Goal: Transaction & Acquisition: Purchase product/service

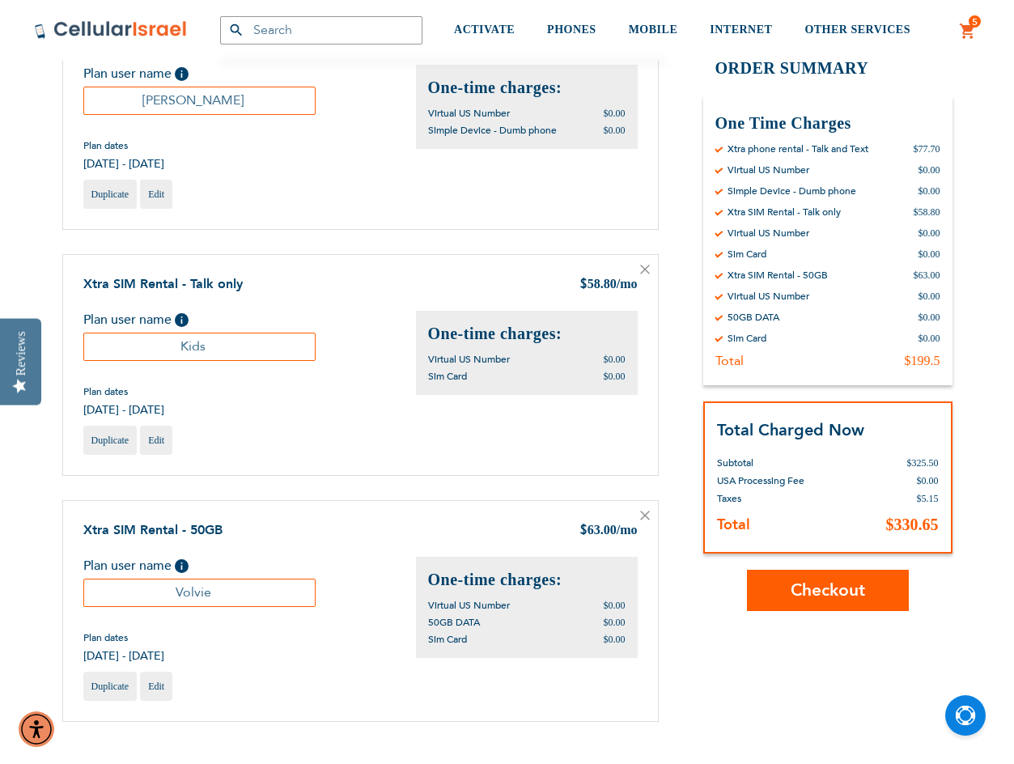
scroll to position [162, 0]
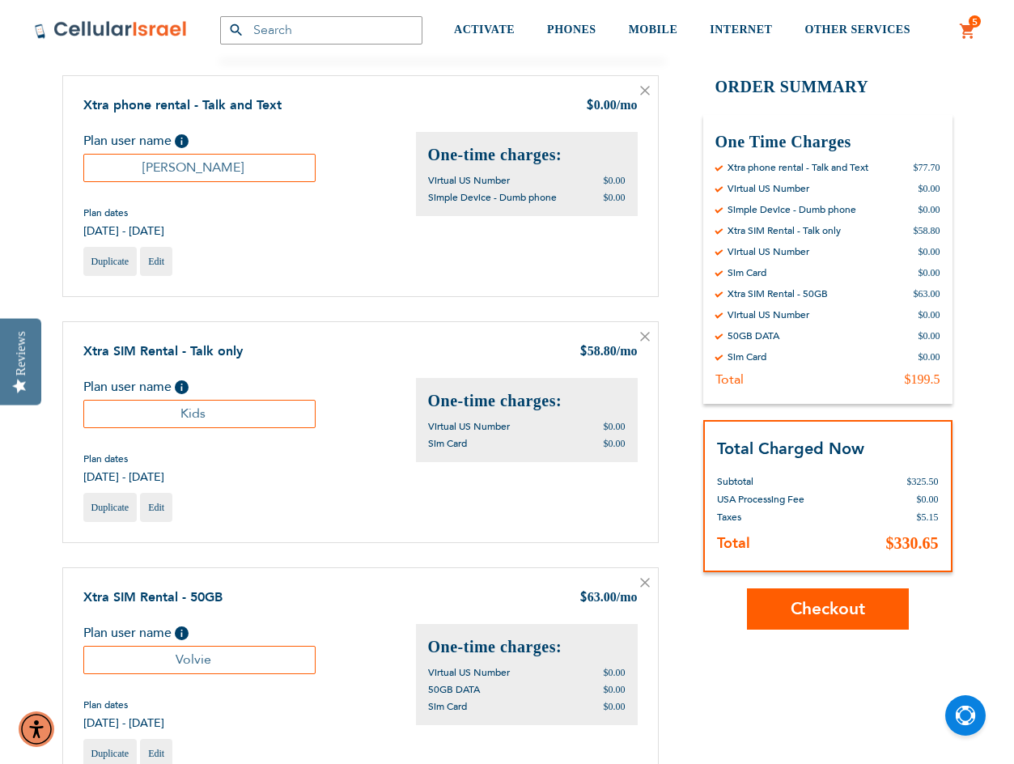
click at [807, 600] on span "Checkout" at bounding box center [827, 608] width 74 height 23
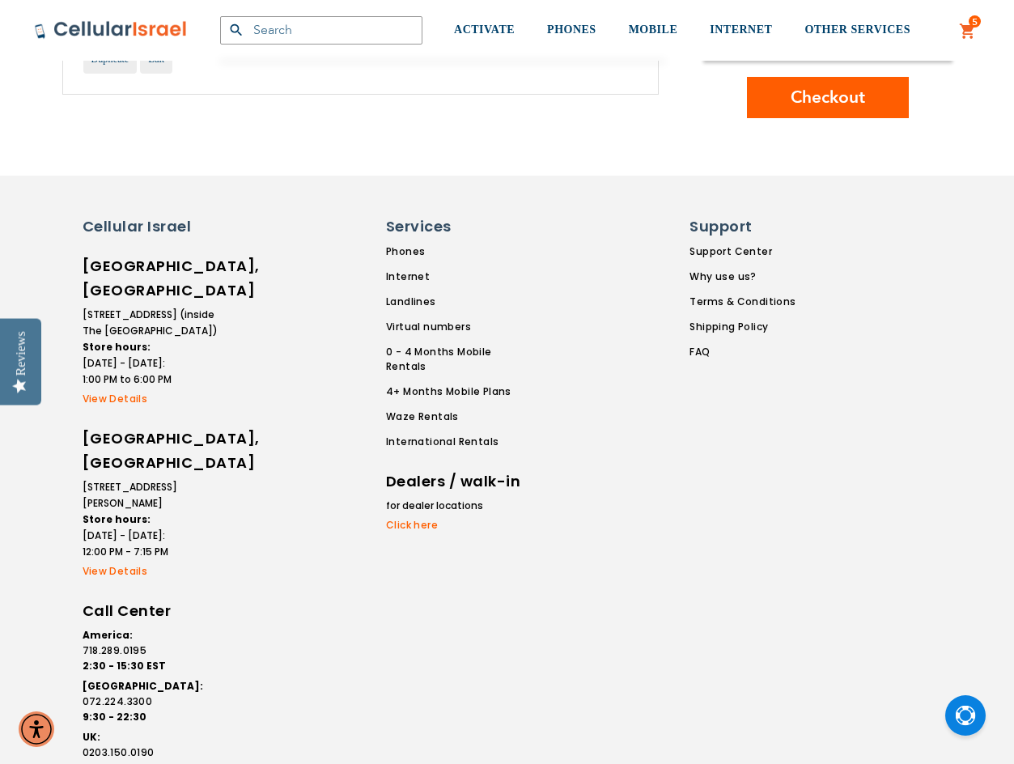
scroll to position [930, 0]
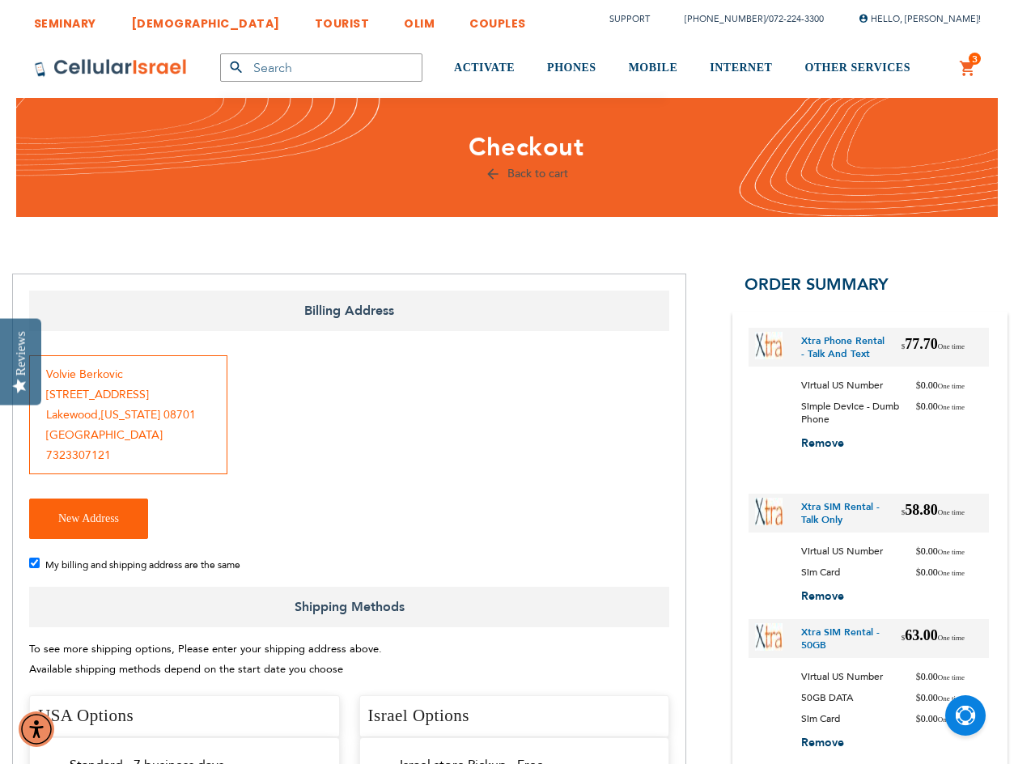
checkbox input "false"
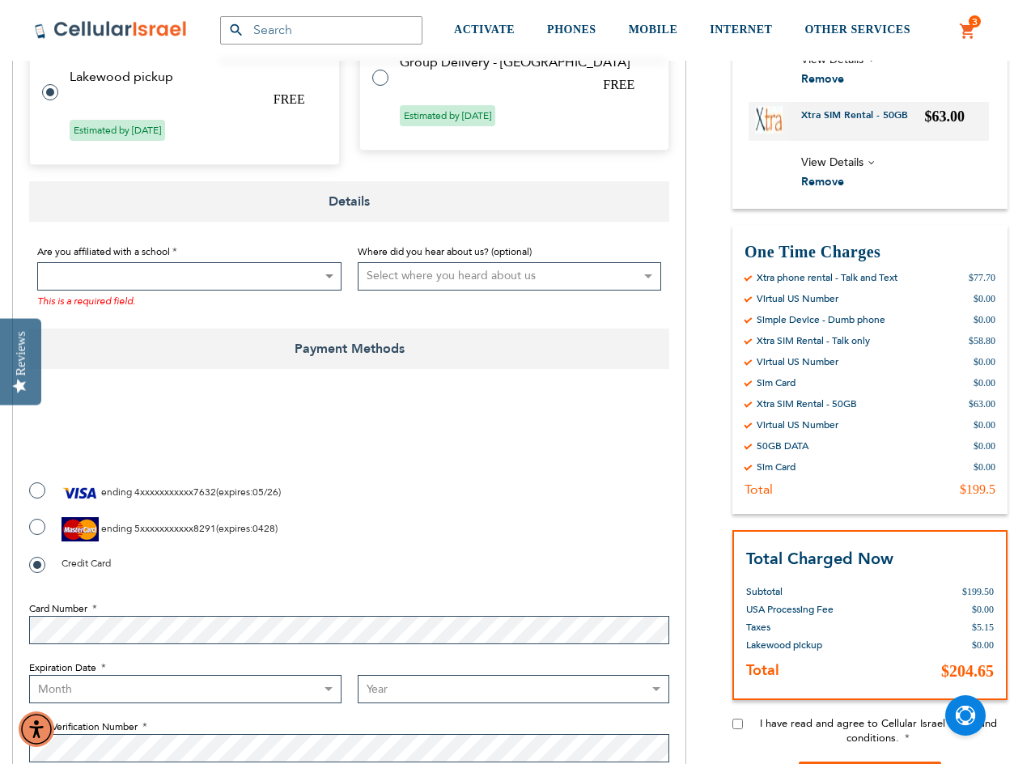
scroll to position [890, 0]
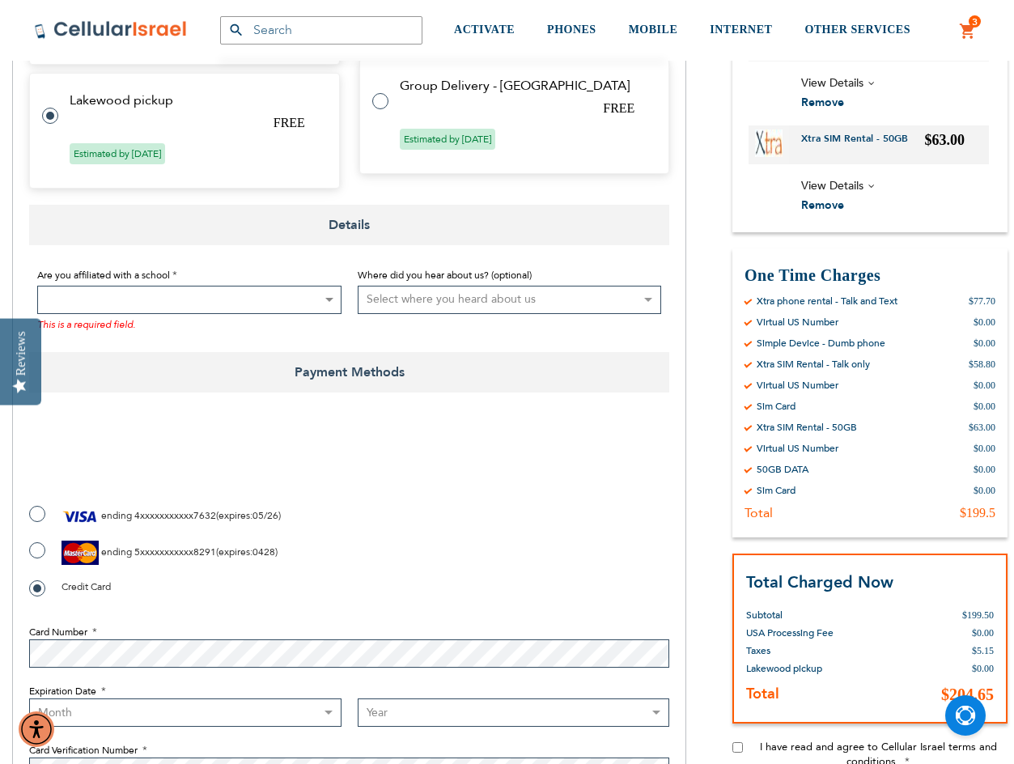
checkbox input "true"
click at [36, 518] on label "ending 4xxxxxxxxxxx7632 ( expires : 05/26 )" at bounding box center [155, 516] width 252 height 24
radio input "true"
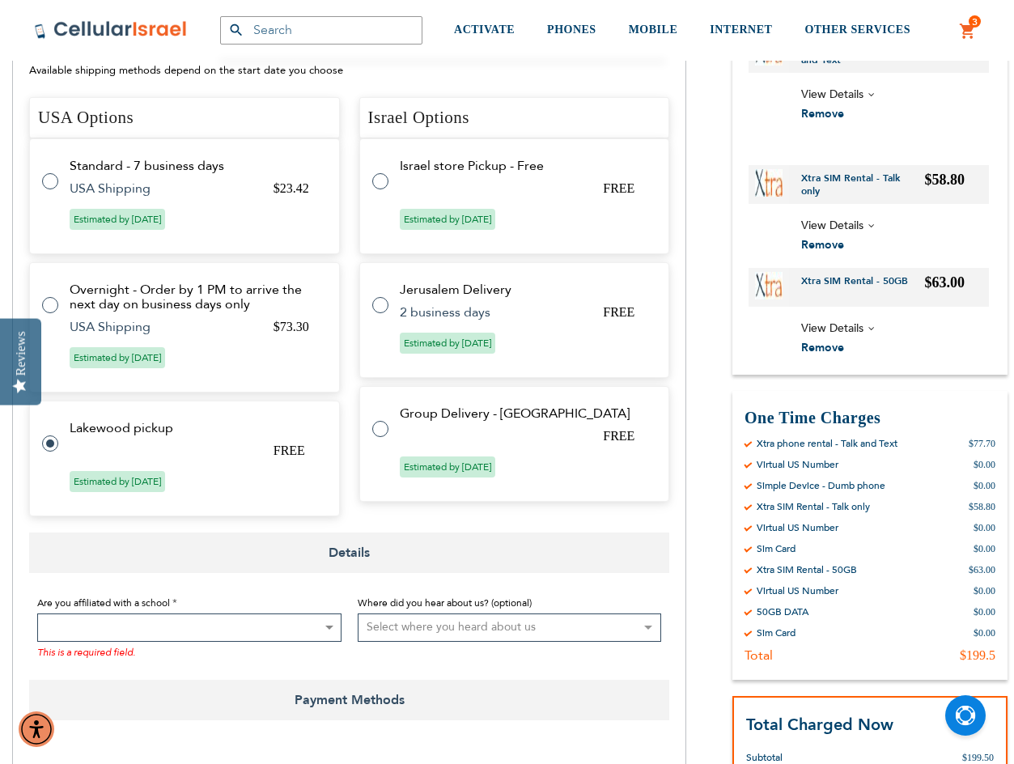
scroll to position [647, 0]
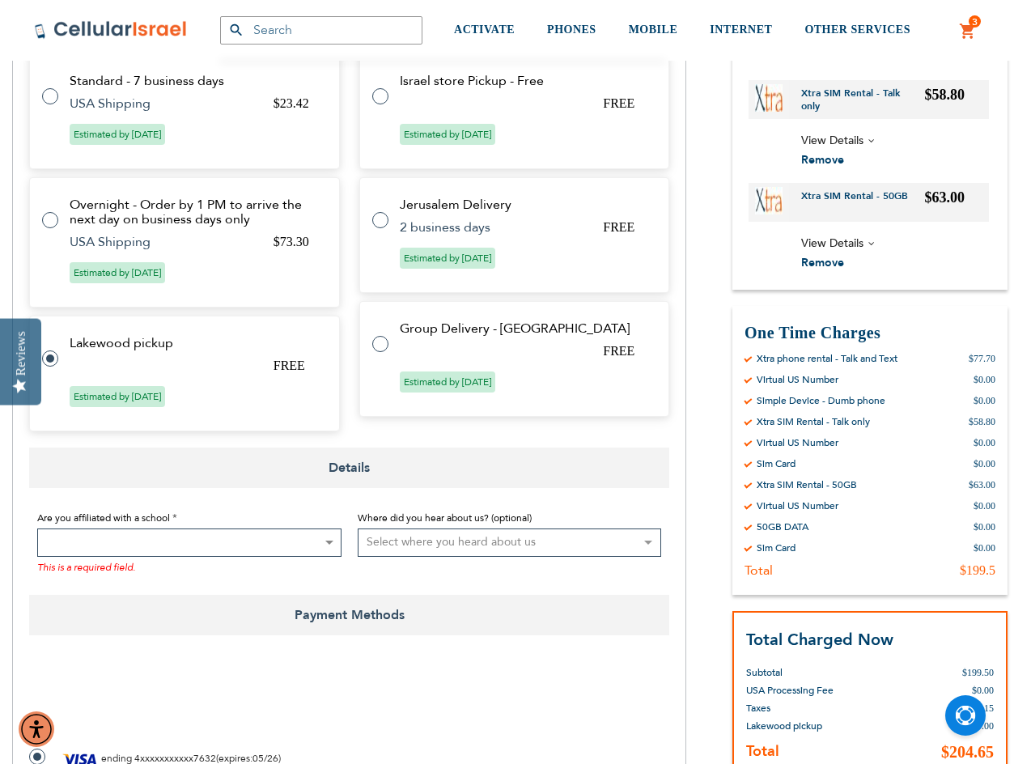
click at [256, 554] on span at bounding box center [189, 542] width 304 height 28
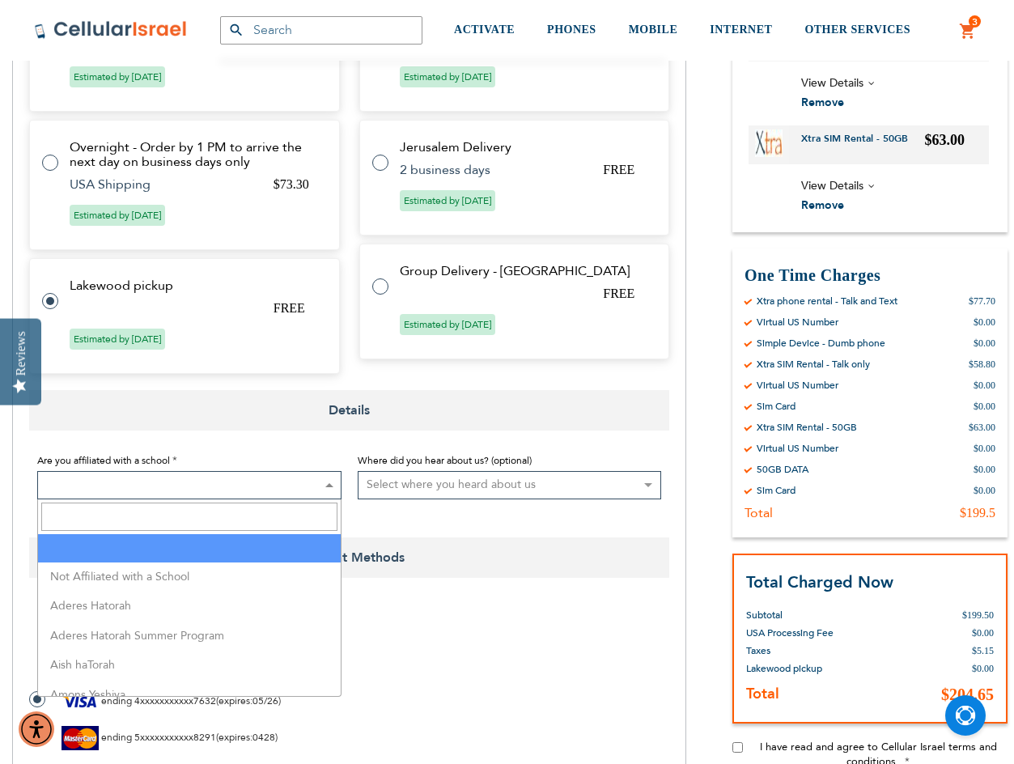
scroll to position [728, 0]
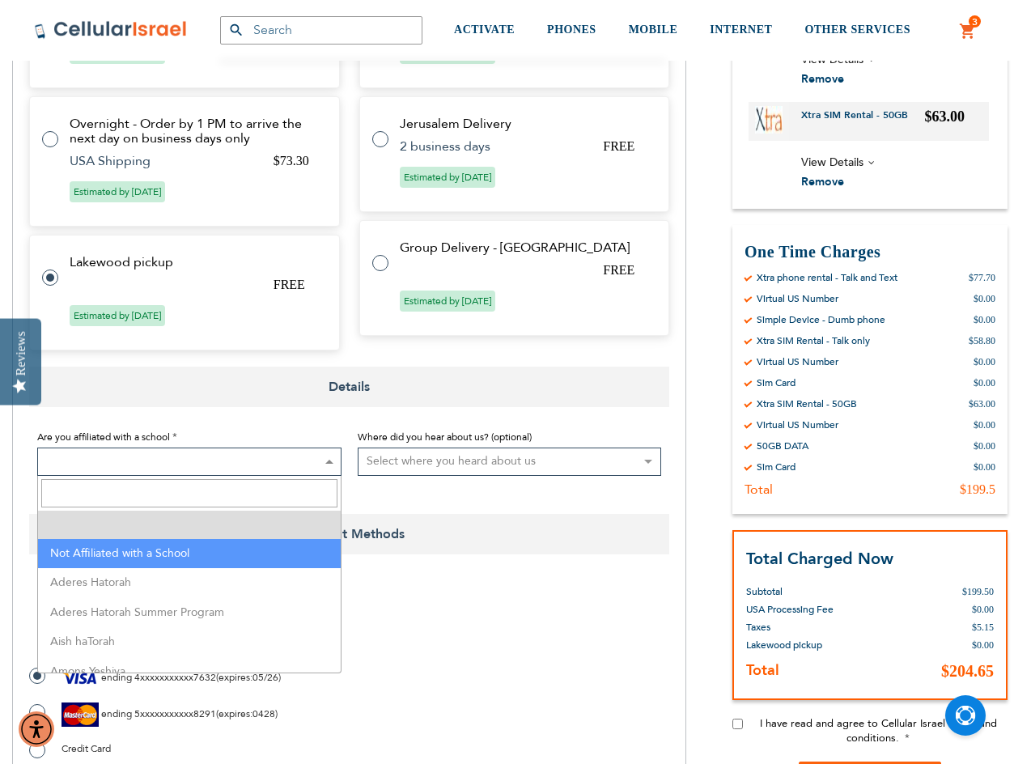
select select "199"
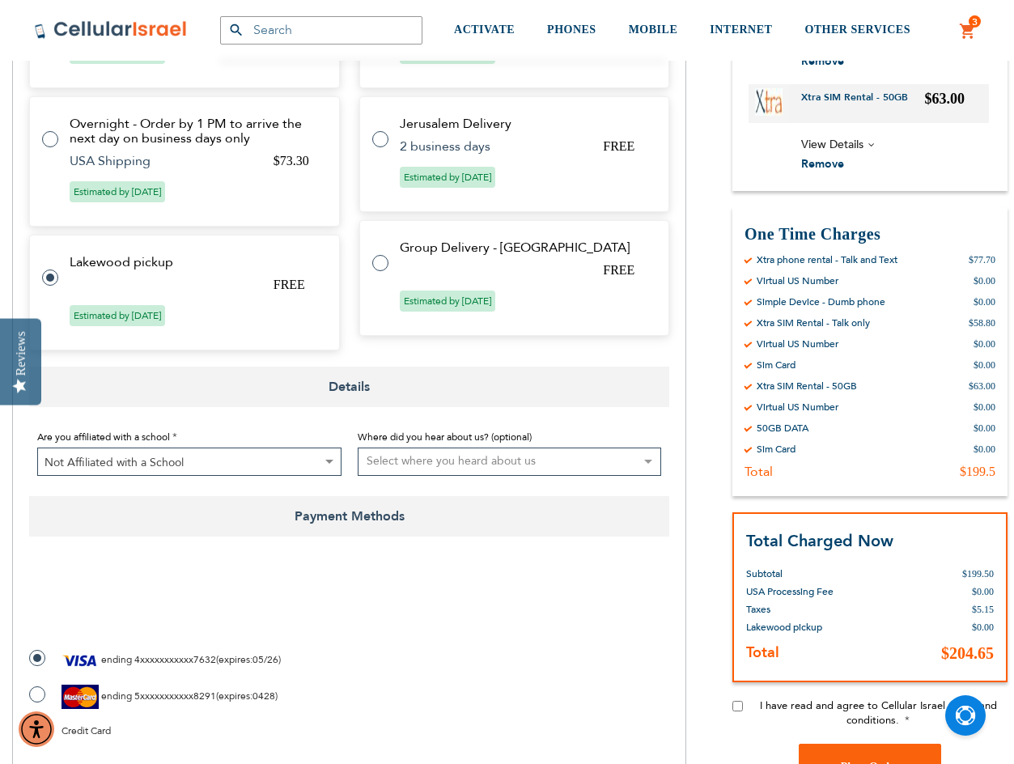
click at [447, 465] on select "Select where you heard about us Existing Customer Friend Other School/Group BP …" at bounding box center [510, 461] width 304 height 28
select select "1"
click at [358, 447] on select "Select where you heard about us Existing Customer Friend Other School/Group BP …" at bounding box center [510, 461] width 304 height 28
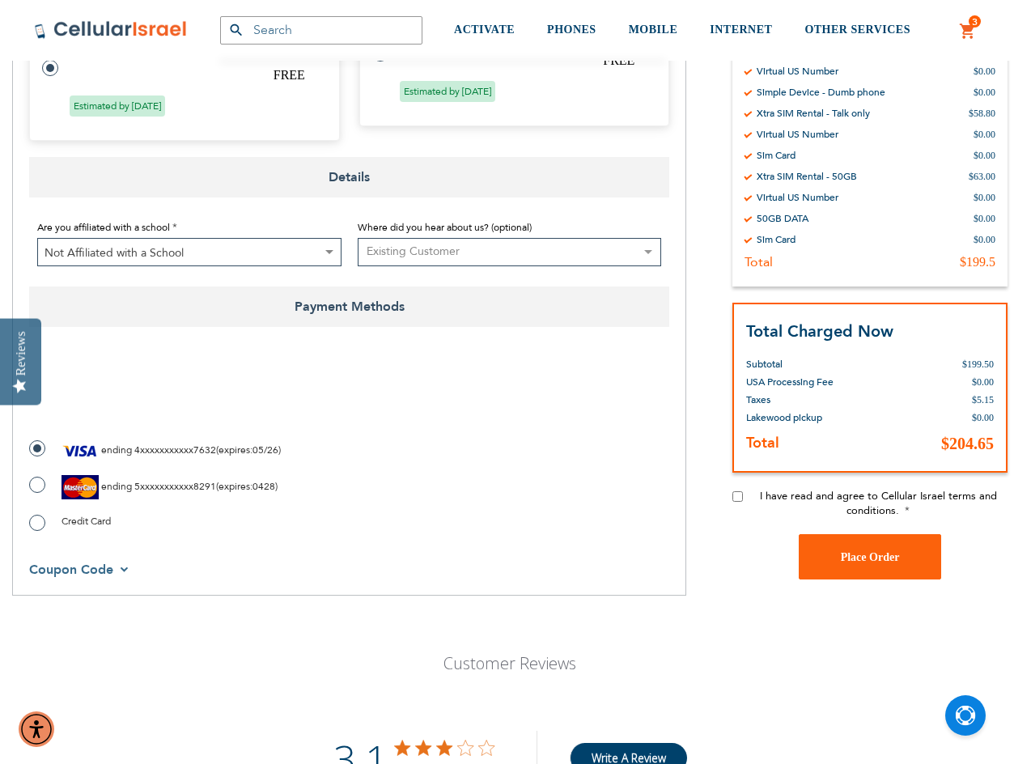
scroll to position [971, 0]
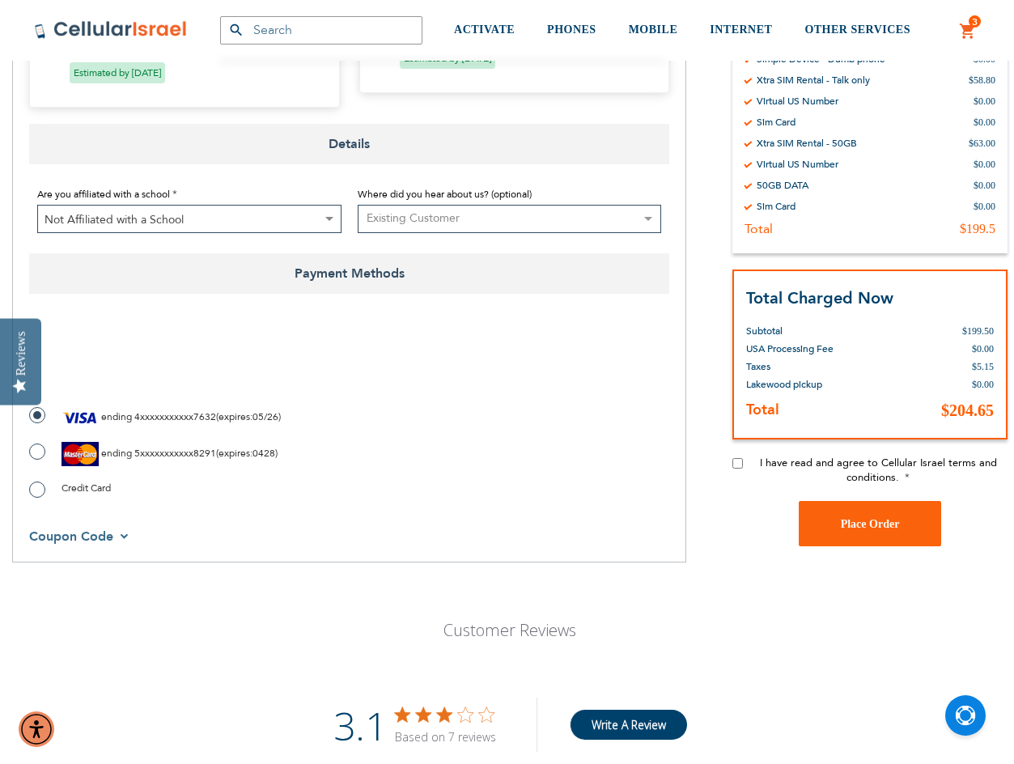
click at [740, 463] on input "I have read and agree to Cellular Israel terms and conditions." at bounding box center [737, 463] width 11 height 11
checkbox input "true"
click at [88, 550] on div "Payment Information Payment Method ending 4xxxxxxxxxxx7632 ( expires : 05/26 ) …" at bounding box center [349, 432] width 640 height 252
click at [123, 536] on span "Coupon Code" at bounding box center [79, 537] width 100 height 18
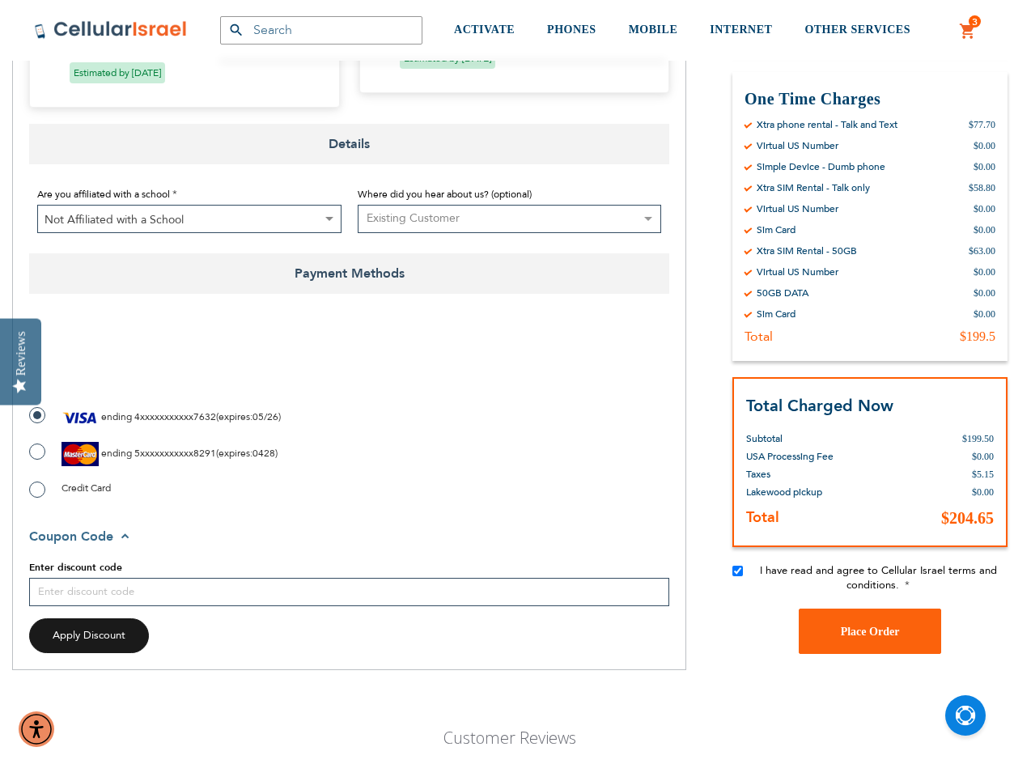
checkbox input "false"
paste input "20berkovic"
type input "20berkovic"
checkbox input "true"
click at [92, 638] on span "Apply Discount" at bounding box center [89, 635] width 73 height 15
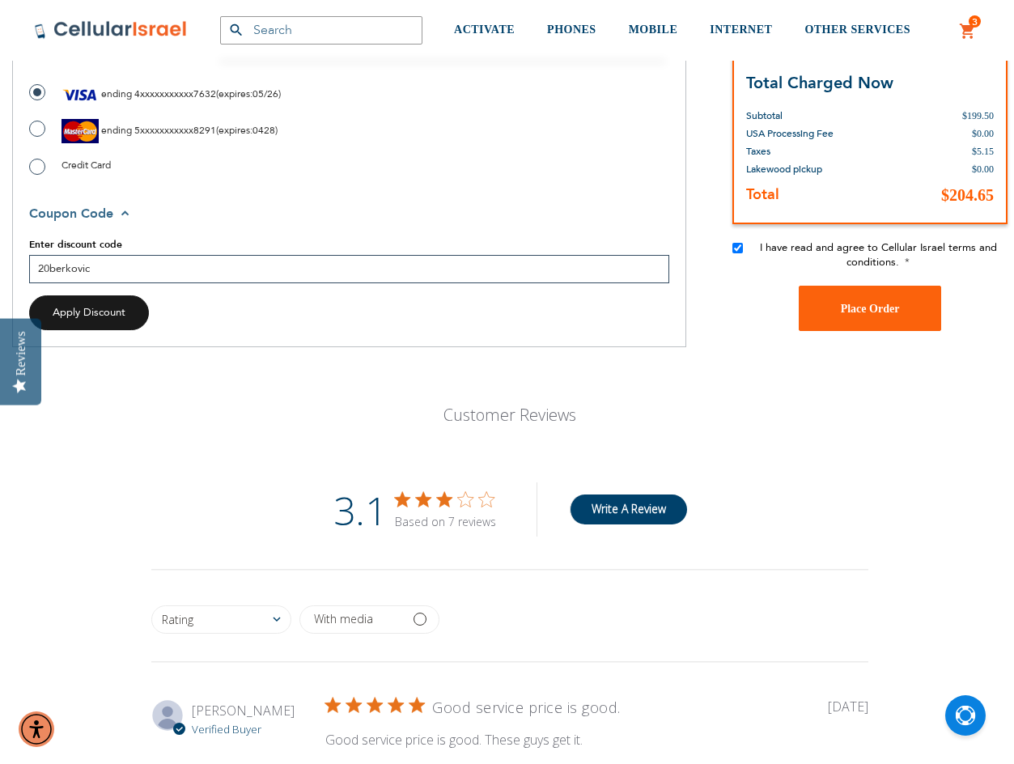
scroll to position [1295, 0]
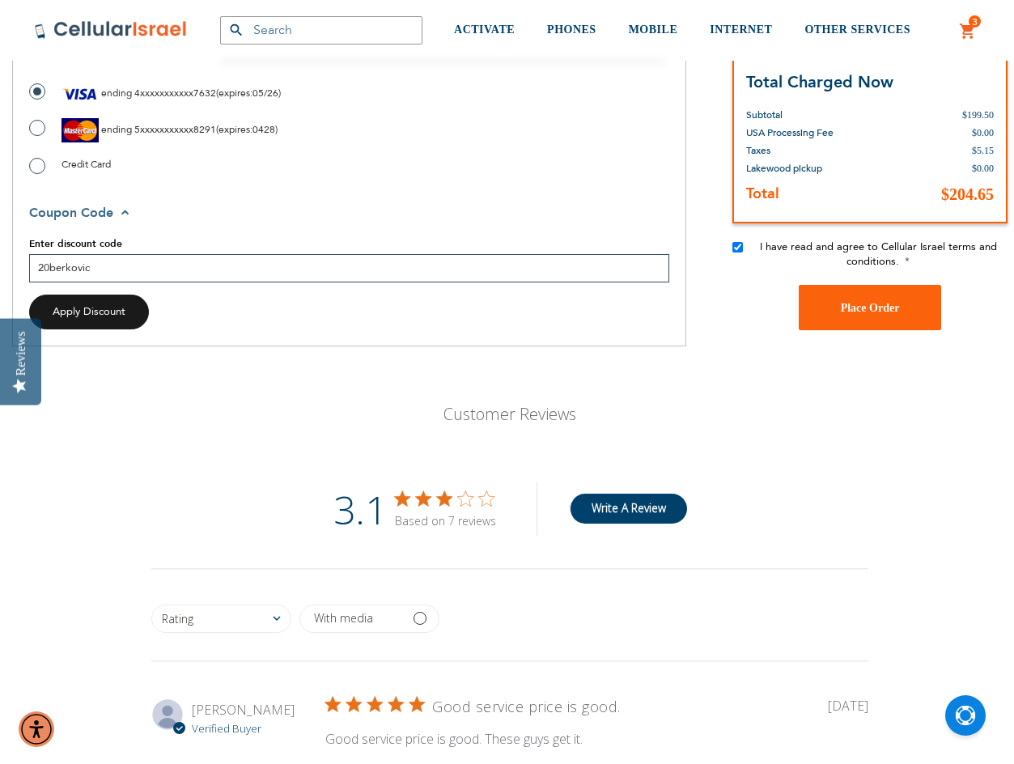
drag, startPoint x: 83, startPoint y: 312, endPoint x: 201, endPoint y: 310, distance: 119.0
click at [83, 311] on span "Apply Discount" at bounding box center [89, 311] width 73 height 15
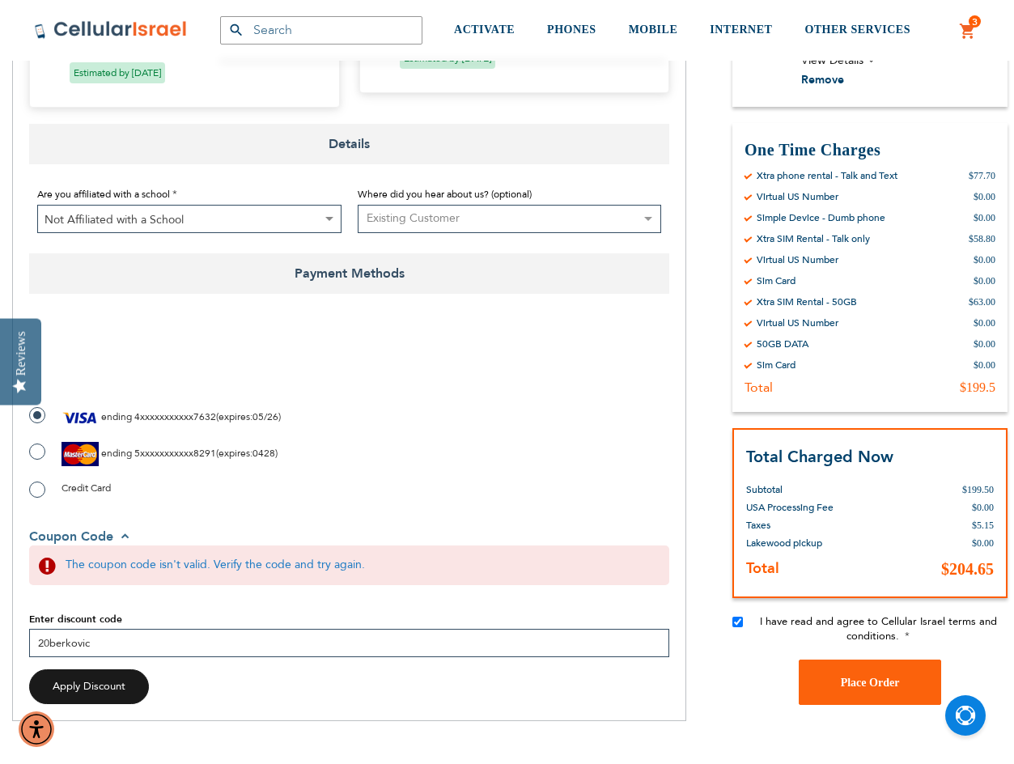
scroll to position [1133, 0]
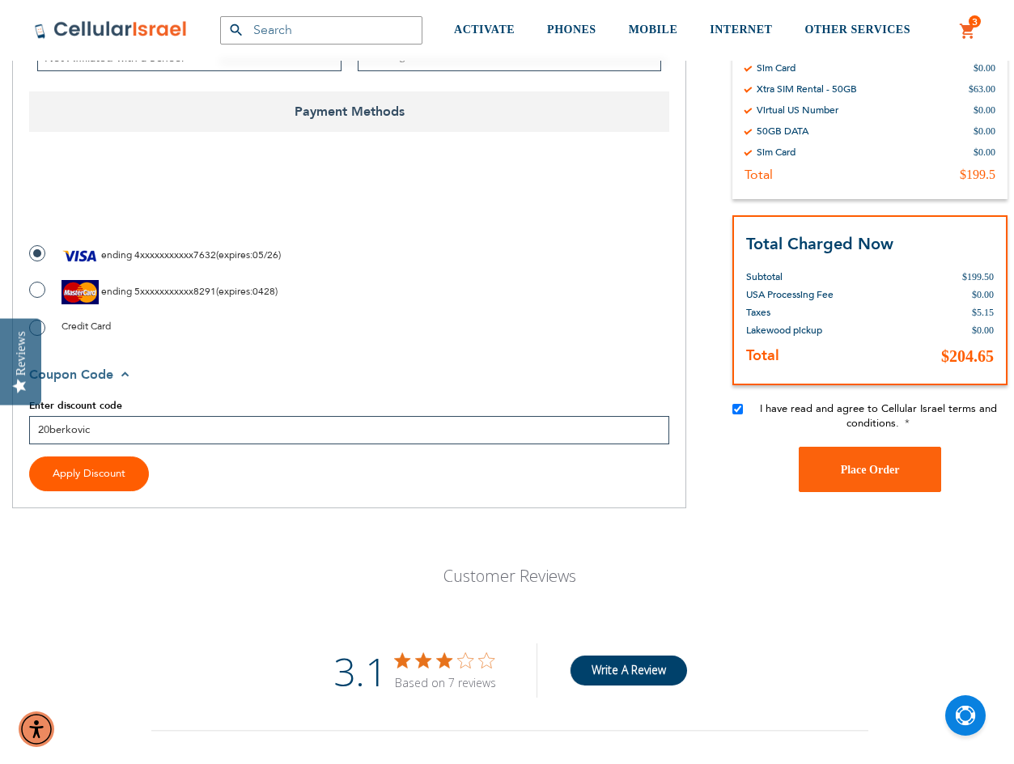
click at [95, 473] on span "Apply Discount" at bounding box center [89, 473] width 73 height 15
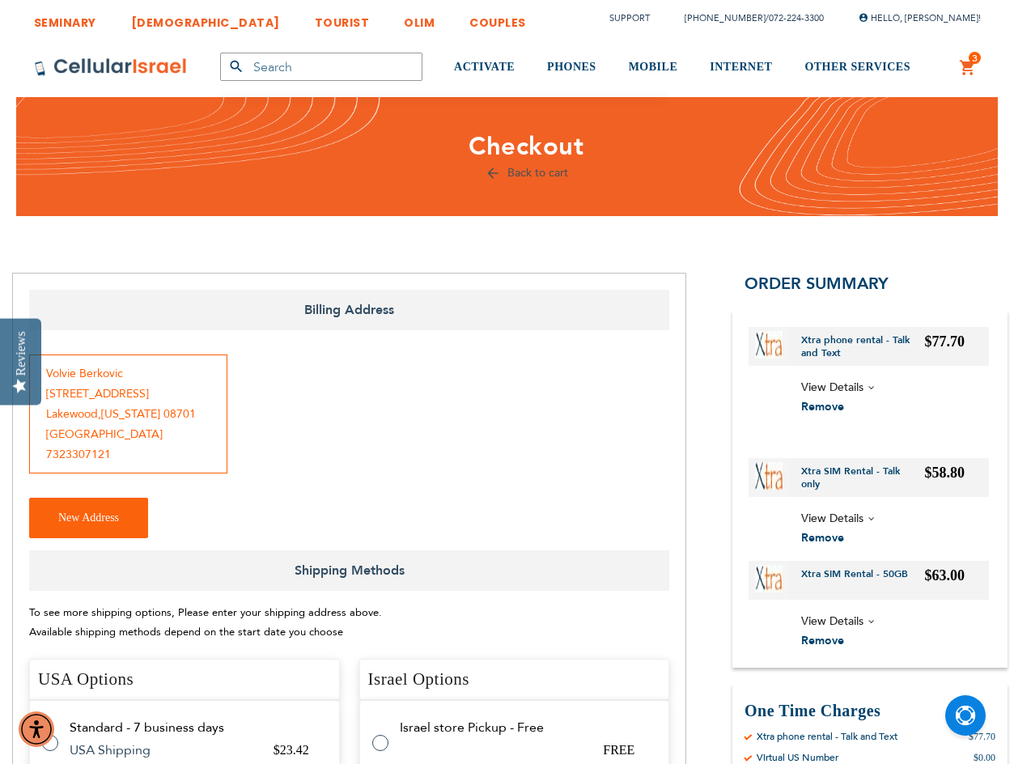
scroll to position [0, 0]
